Goal: Information Seeking & Learning: Understand process/instructions

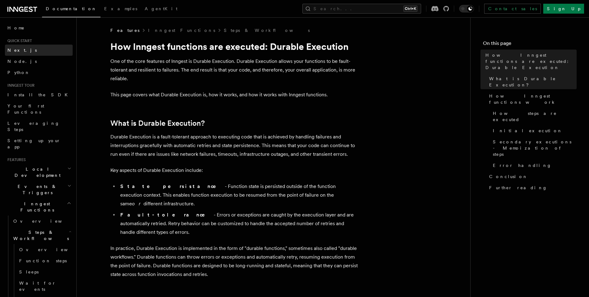
click at [29, 53] on link "Next.js" at bounding box center [39, 50] width 68 height 11
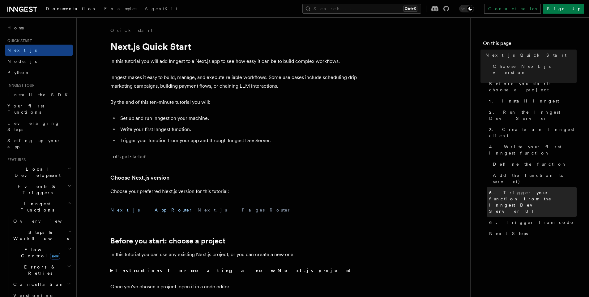
click at [539, 189] on span "5. Trigger your function from the Inngest Dev Server UI" at bounding box center [533, 201] width 88 height 25
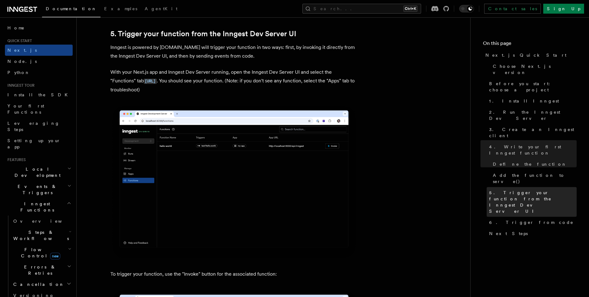
scroll to position [1431, 0]
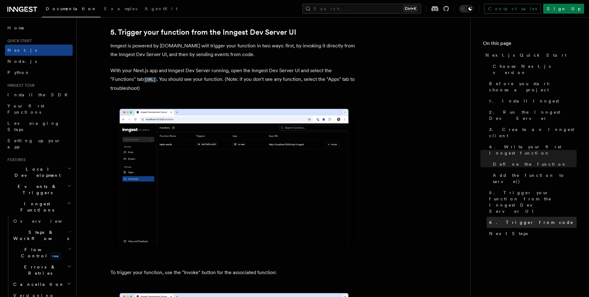
click at [530, 217] on link "6. Trigger from code" at bounding box center [532, 222] width 90 height 11
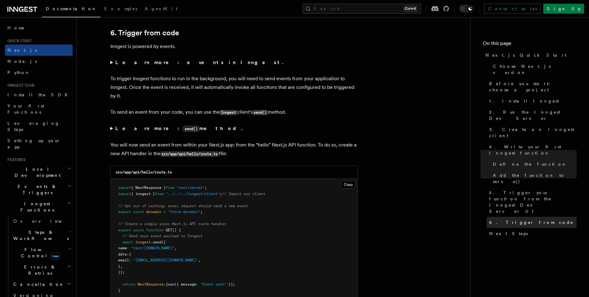
scroll to position [3129, 0]
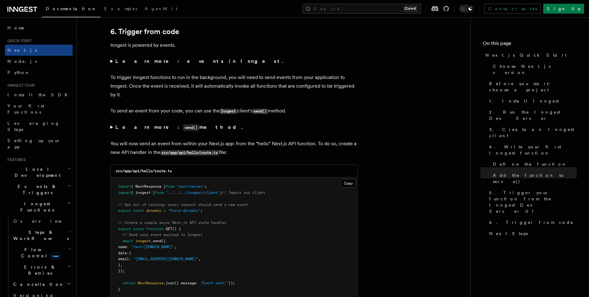
click at [176, 127] on strong "Learn more: send() method." at bounding box center [179, 127] width 128 height 6
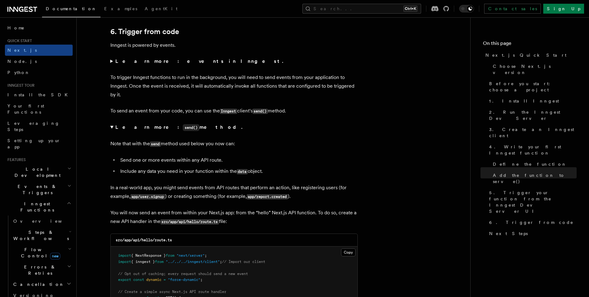
click at [138, 130] on strong "Learn more: send() method." at bounding box center [179, 127] width 128 height 6
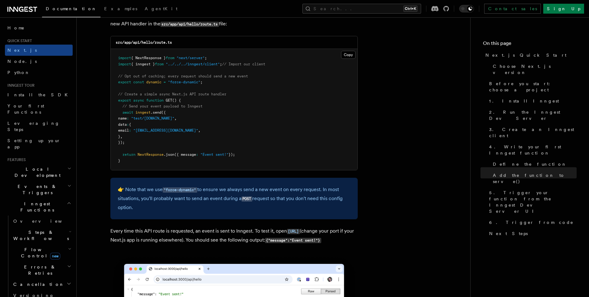
scroll to position [3166, 0]
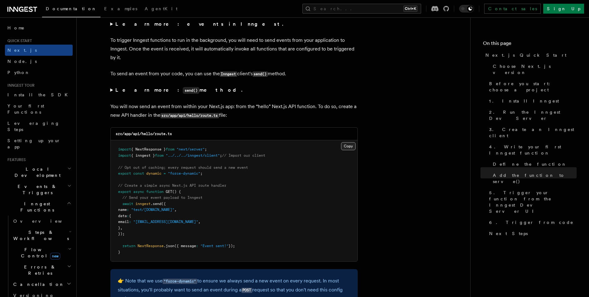
click at [345, 149] on button "Copy Copied" at bounding box center [348, 146] width 15 height 8
